Goal: Transaction & Acquisition: Download file/media

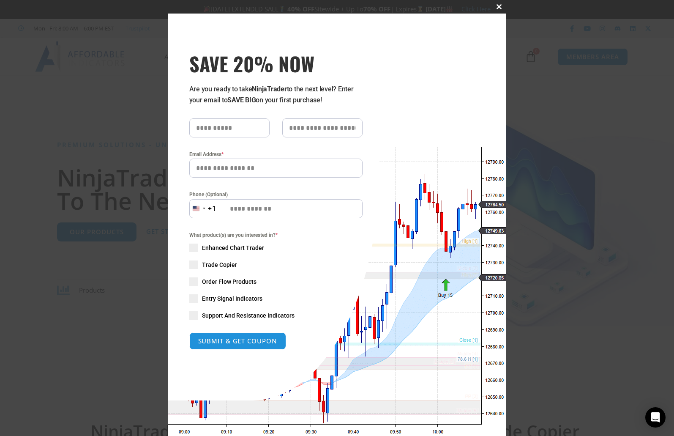
click at [496, 6] on span at bounding box center [500, 6] width 14 height 5
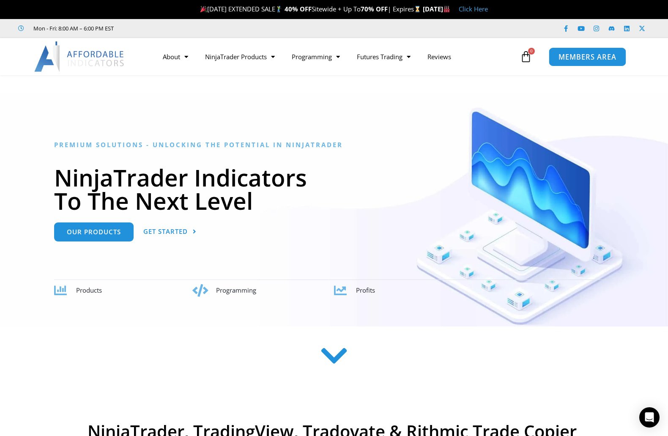
click at [595, 58] on span "MEMBERS AREA" at bounding box center [587, 56] width 58 height 7
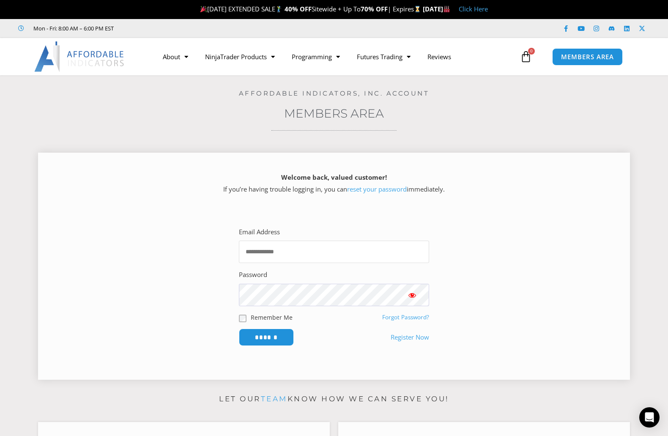
click at [264, 251] on input "Email Address" at bounding box center [334, 251] width 190 height 22
type input "**********"
click at [411, 296] on span "Show password" at bounding box center [412, 295] width 8 height 8
drag, startPoint x: 276, startPoint y: 335, endPoint x: 381, endPoint y: 328, distance: 105.0
click at [278, 335] on input "******" at bounding box center [266, 336] width 55 height 17
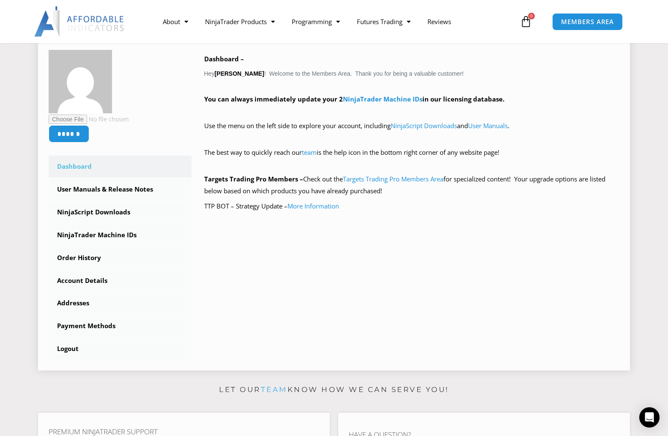
scroll to position [169, 0]
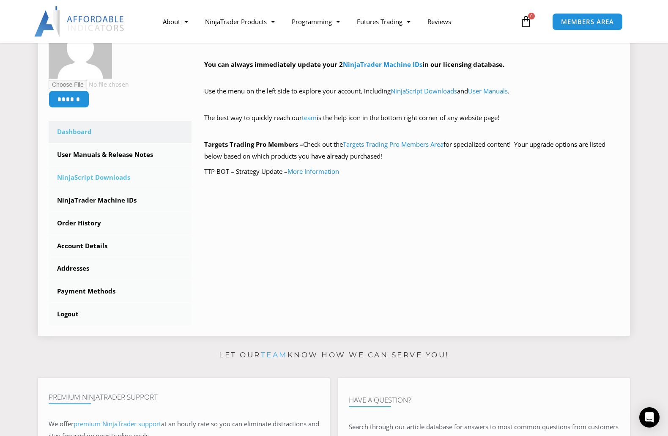
click at [99, 178] on link "NinjaScript Downloads" at bounding box center [120, 177] width 143 height 22
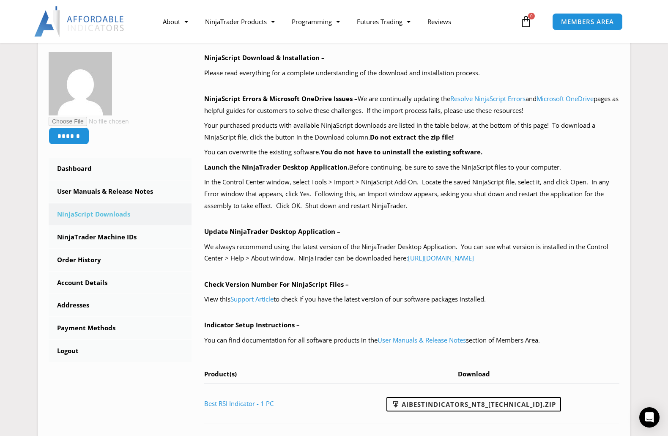
scroll to position [127, 0]
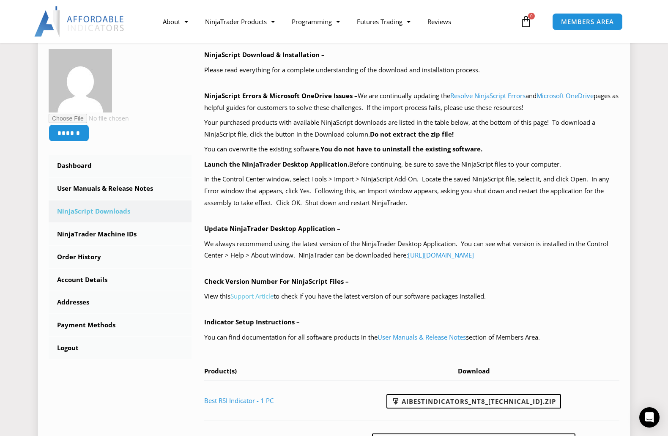
click at [246, 296] on link "Support Article" at bounding box center [251, 296] width 43 height 8
click at [73, 254] on link "Order History" at bounding box center [120, 257] width 143 height 22
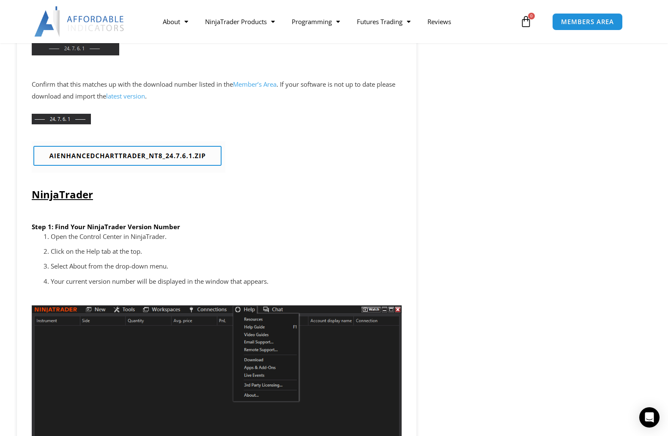
scroll to position [676, 0]
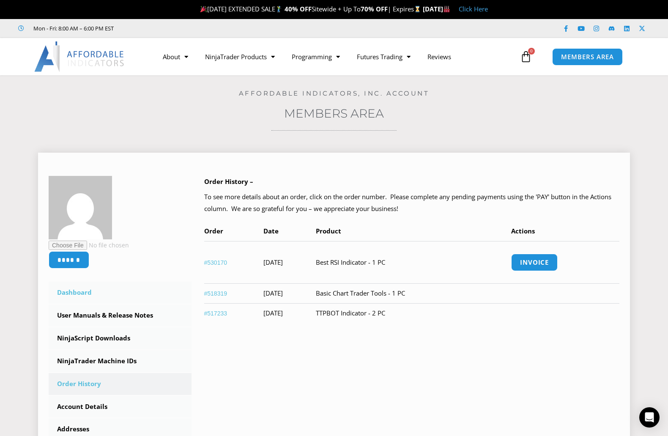
click at [73, 288] on link "Dashboard" at bounding box center [120, 292] width 143 height 22
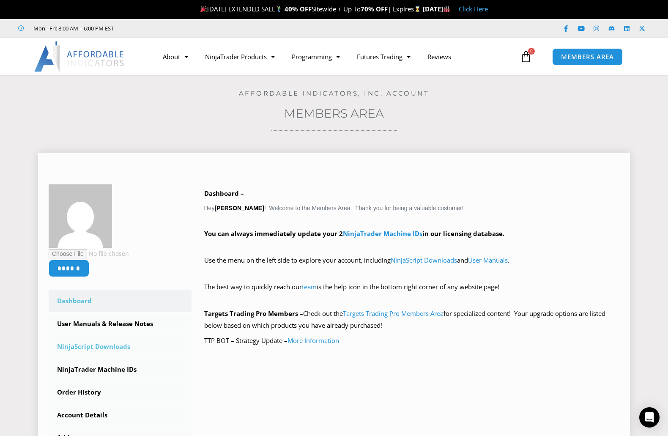
click at [101, 347] on link "NinjaScript Downloads" at bounding box center [120, 346] width 143 height 22
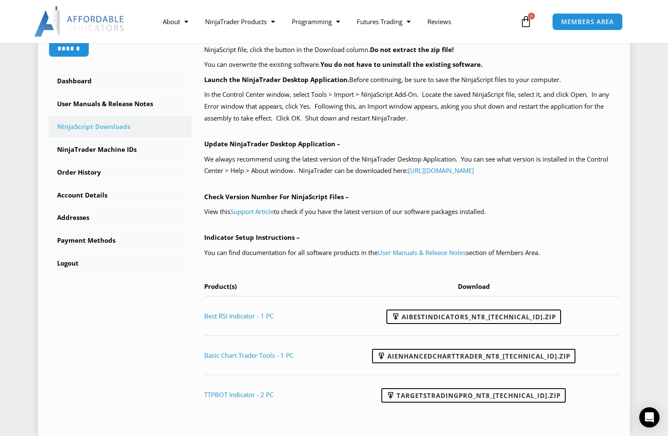
scroll to position [253, 0]
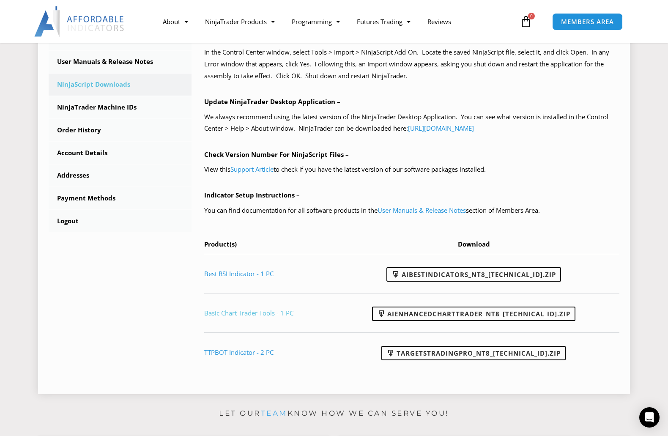
click at [256, 313] on link "Basic Chart Trader Tools - 1 PC" at bounding box center [248, 312] width 89 height 8
click at [228, 273] on link "Best RSI Indicator - 1 PC" at bounding box center [238, 273] width 69 height 8
click at [482, 273] on link "AIBestIndicators_NT8_25.8.12.1.zip" at bounding box center [473, 274] width 174 height 14
